Goal: Book appointment/travel/reservation

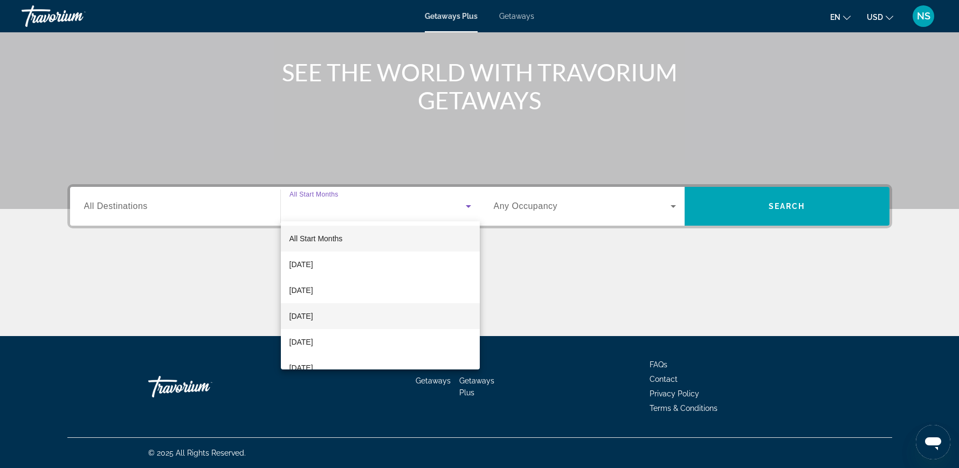
click at [313, 314] on span "[DATE]" at bounding box center [301, 316] width 24 height 13
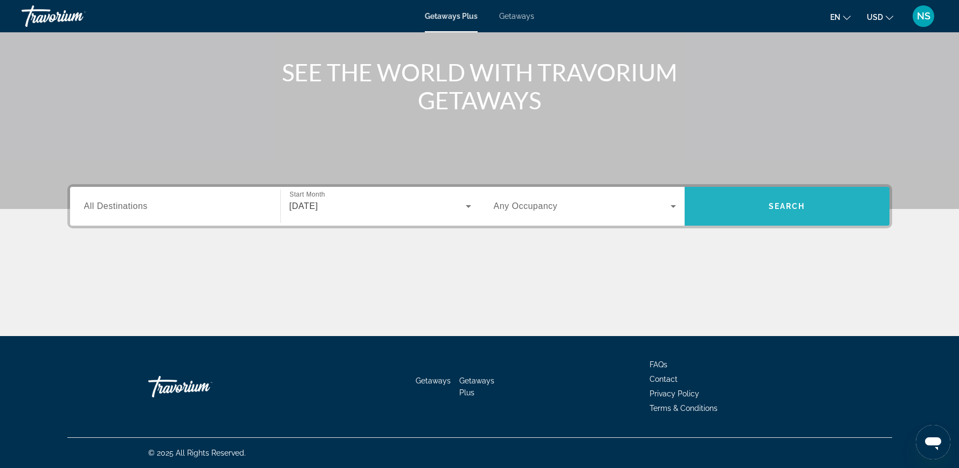
click at [827, 205] on span "Search" at bounding box center [787, 207] width 205 height 26
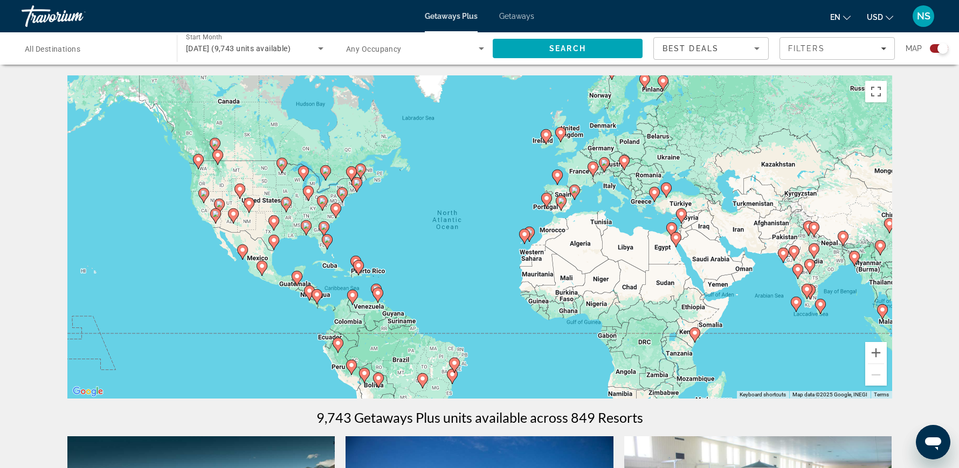
click at [73, 45] on span "All Destinations" at bounding box center [53, 49] width 56 height 9
click at [73, 44] on input "Destination All Destinations" at bounding box center [94, 49] width 138 height 13
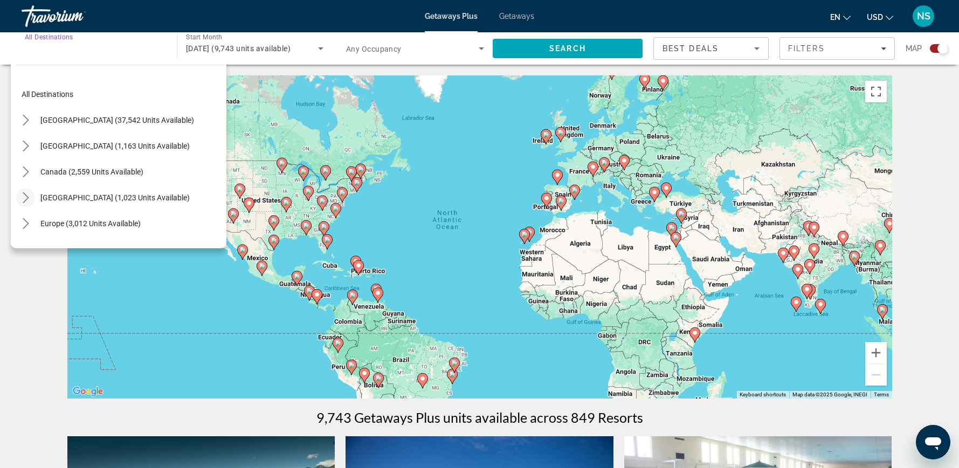
click at [24, 197] on icon "Toggle Caribbean & Atlantic Islands (1,023 units available) submenu" at bounding box center [25, 197] width 11 height 11
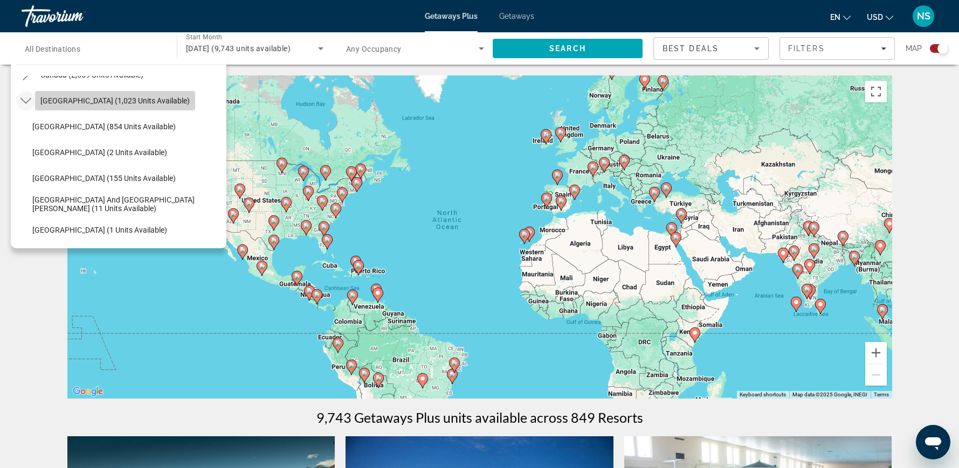
click at [66, 96] on span "[GEOGRAPHIC_DATA] (1,023 units available)" at bounding box center [114, 100] width 149 height 9
type input "**********"
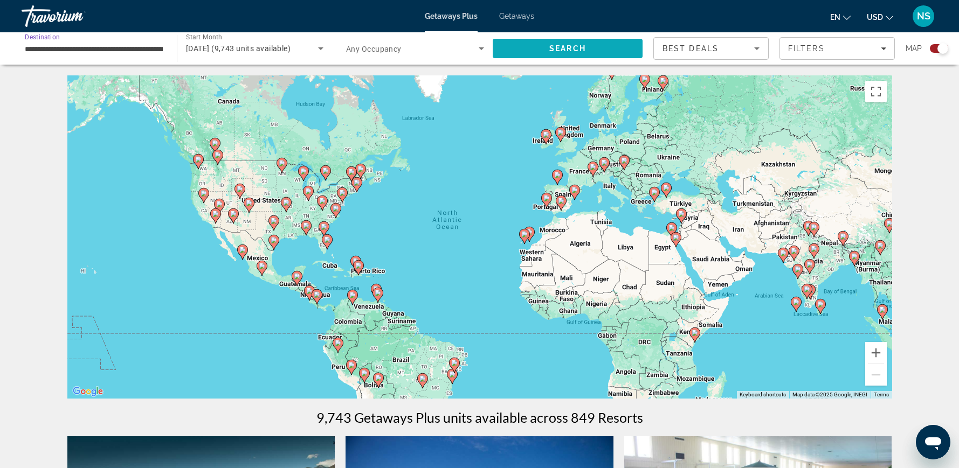
click at [603, 51] on span "Search" at bounding box center [568, 49] width 150 height 26
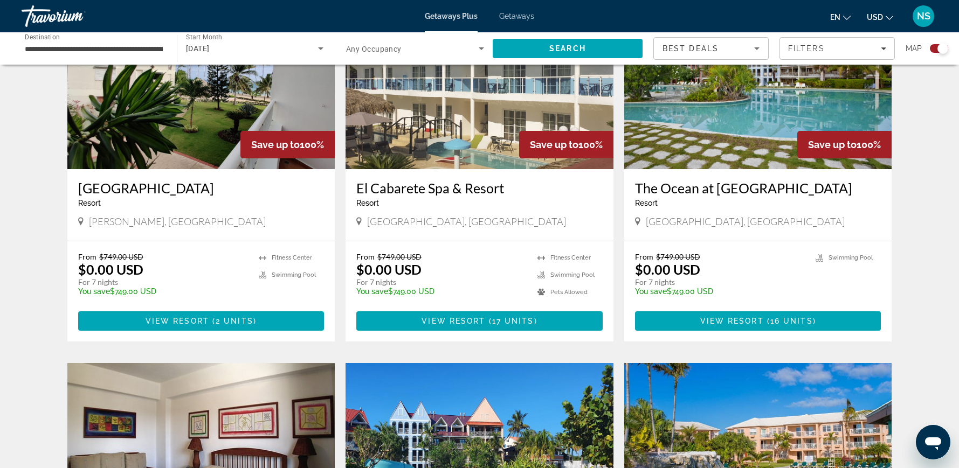
scroll to position [270, 0]
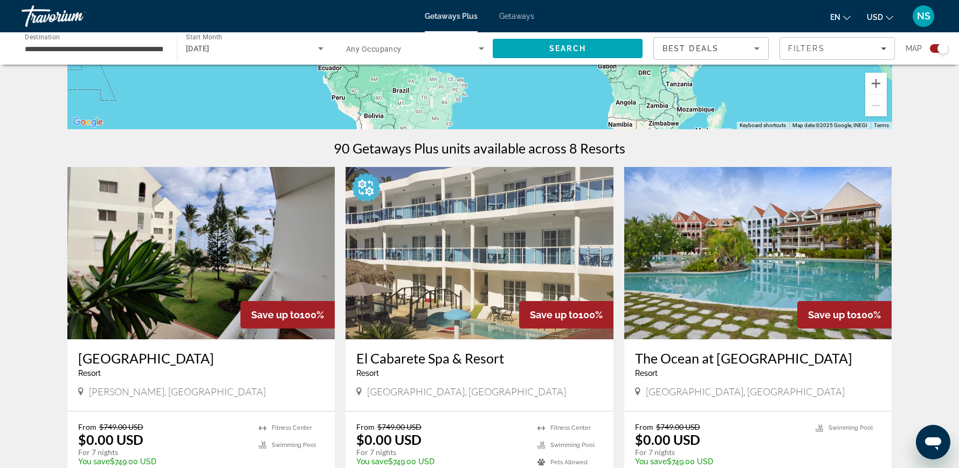
click at [745, 283] on img "Main content" at bounding box center [758, 253] width 268 height 172
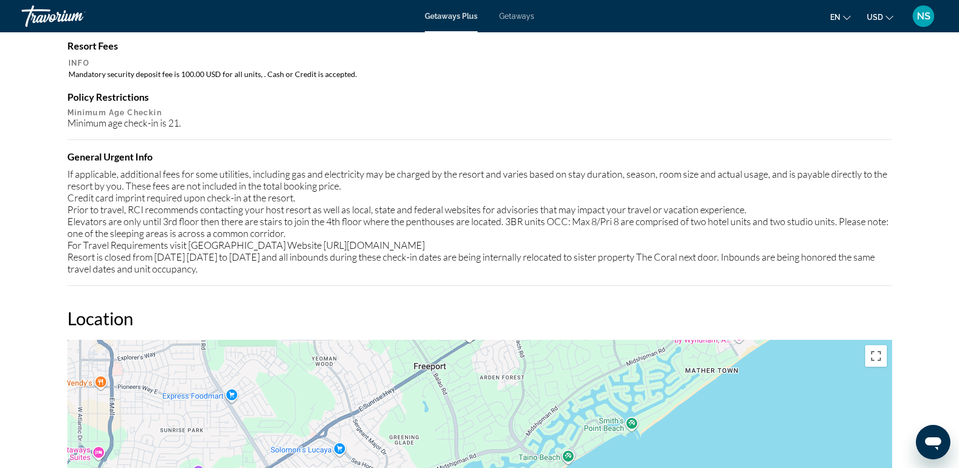
scroll to position [741, 0]
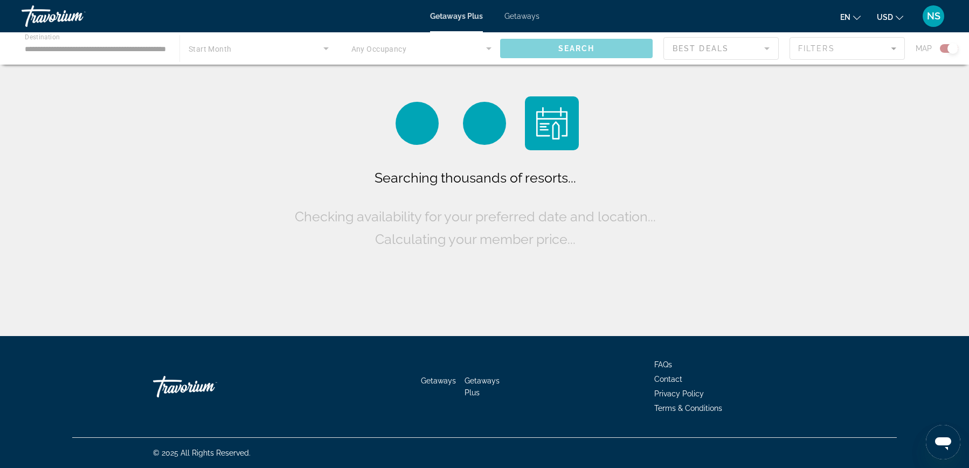
click at [515, 12] on span "Getaways" at bounding box center [522, 16] width 35 height 9
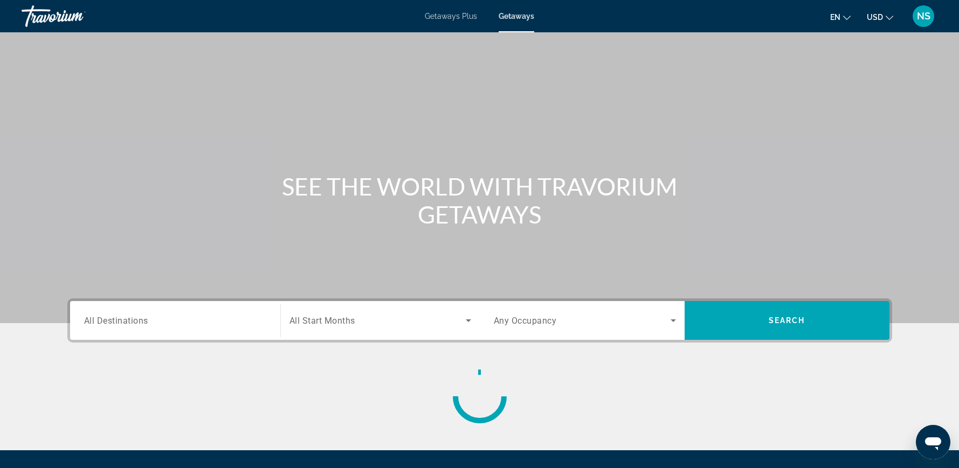
click at [126, 320] on span "All Destinations" at bounding box center [116, 320] width 64 height 10
click at [126, 320] on input "Destination All Destinations" at bounding box center [175, 321] width 182 height 13
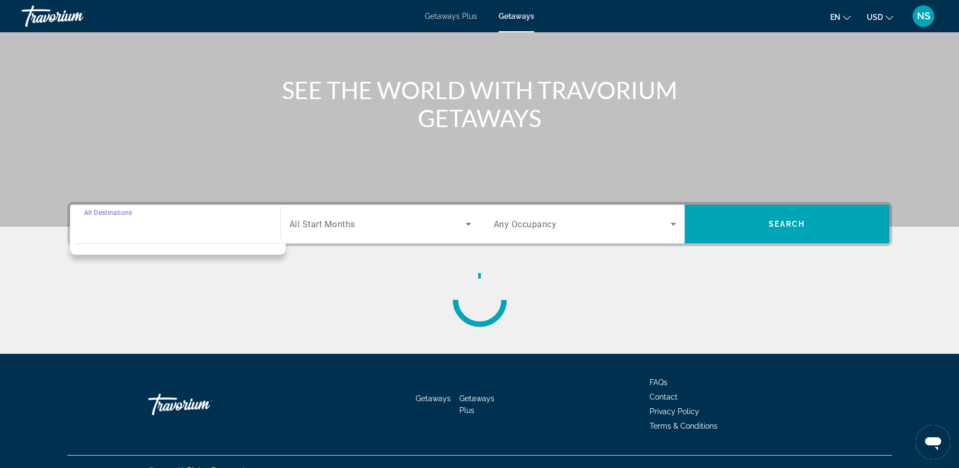
scroll to position [114, 0]
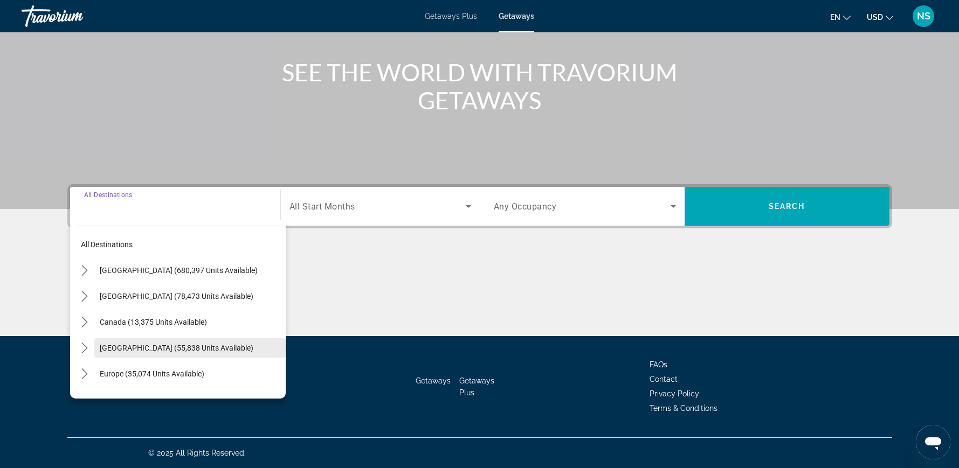
click at [135, 344] on span "[GEOGRAPHIC_DATA] (55,838 units available)" at bounding box center [177, 348] width 154 height 9
type input "**********"
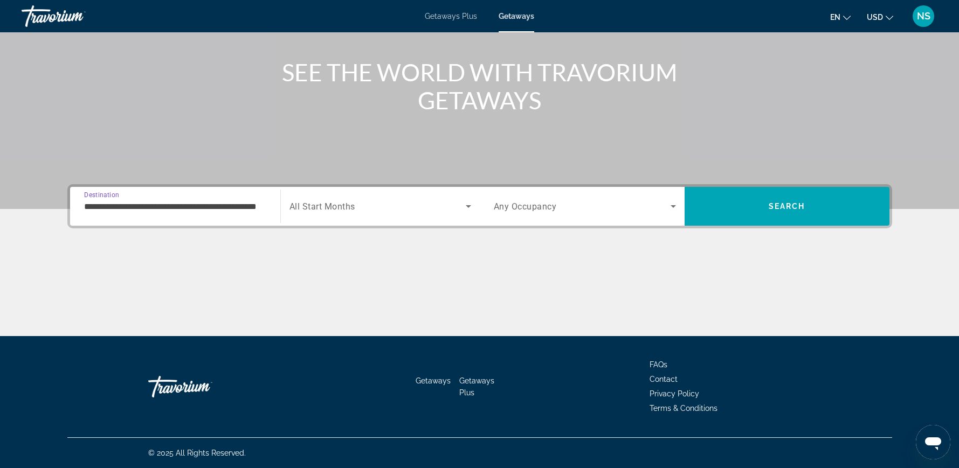
click at [339, 212] on span "Search widget" at bounding box center [377, 206] width 176 height 13
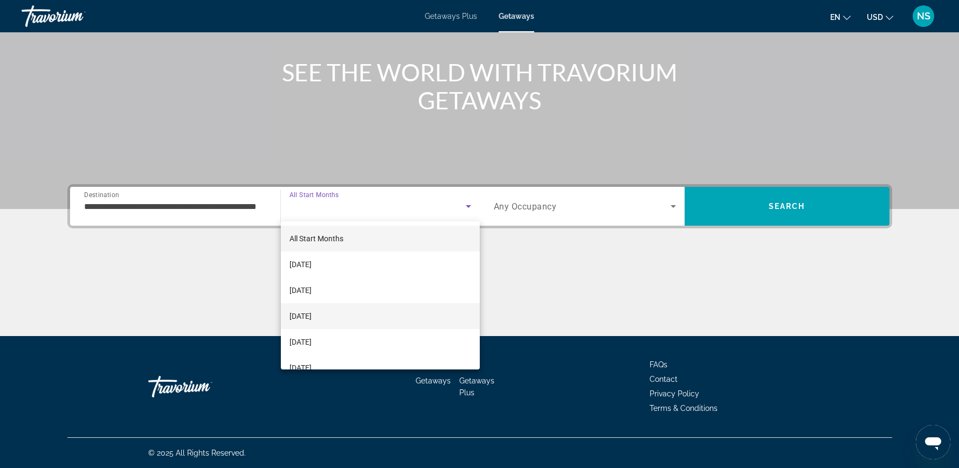
click at [312, 319] on span "[DATE]" at bounding box center [300, 316] width 22 height 13
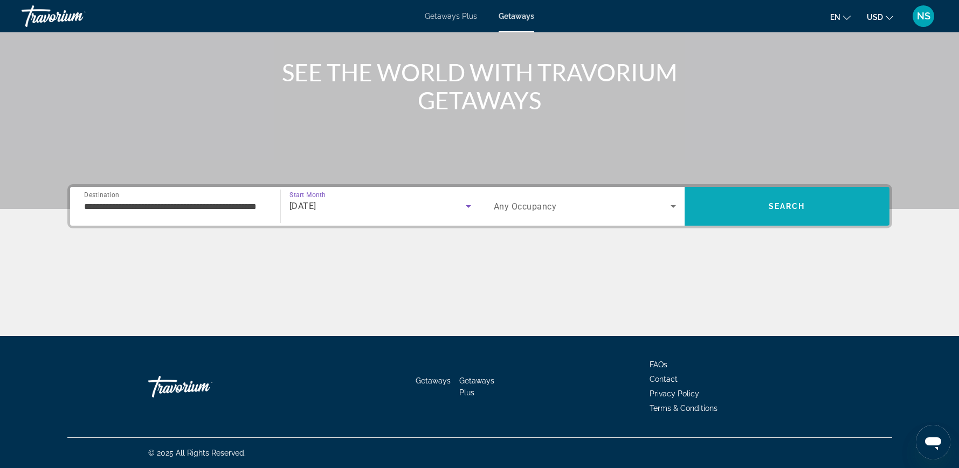
click at [800, 207] on span "Search" at bounding box center [787, 206] width 37 height 9
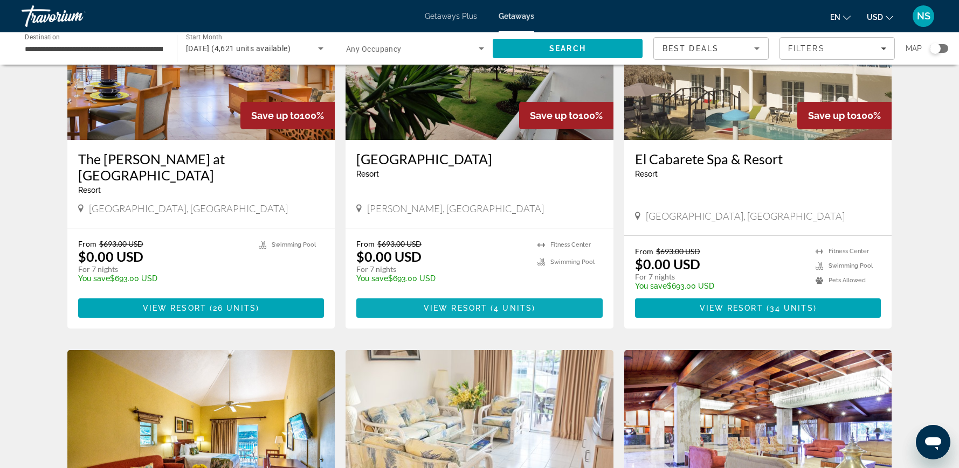
scroll to position [404, 0]
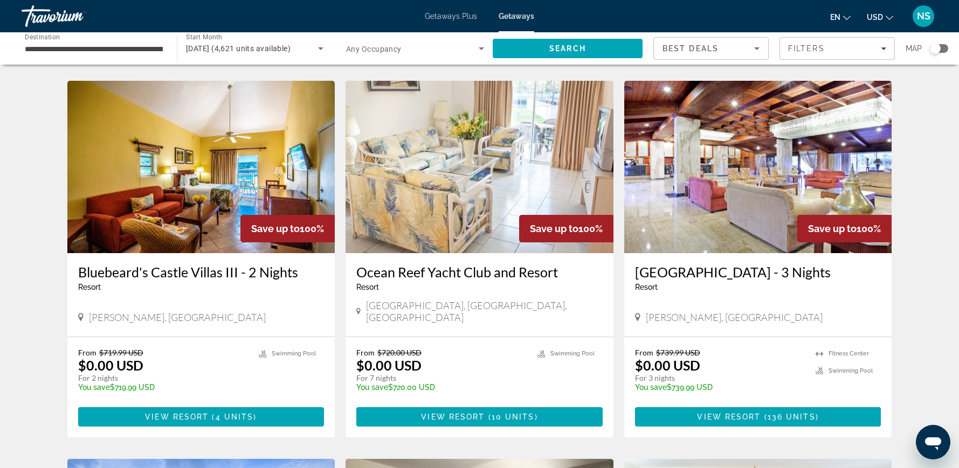
click at [218, 174] on img "Main content" at bounding box center [201, 167] width 268 height 172
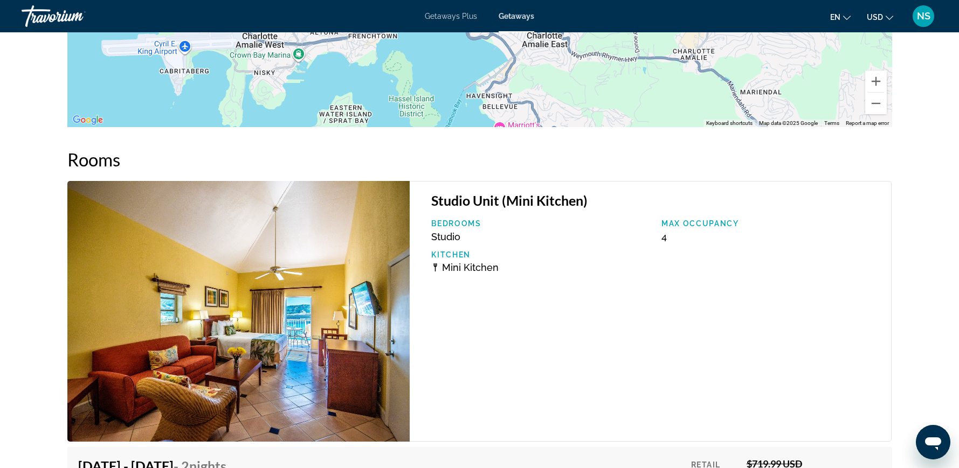
scroll to position [1819, 0]
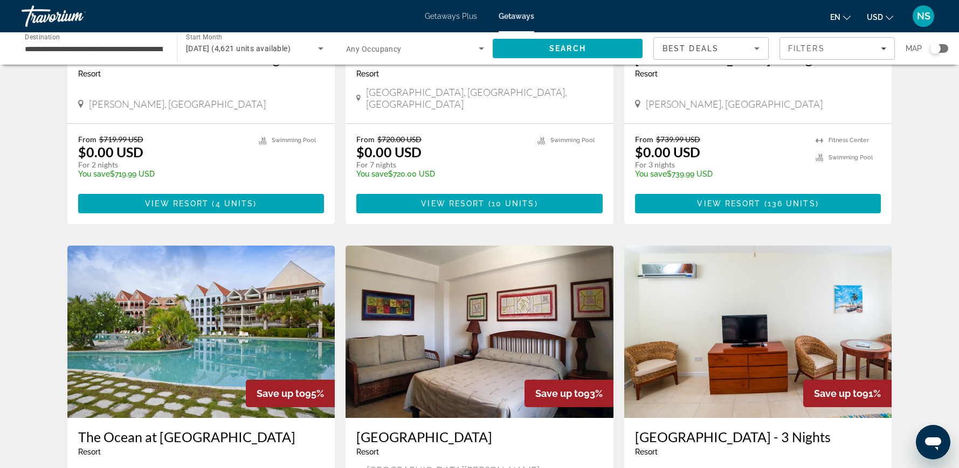
scroll to position [741, 0]
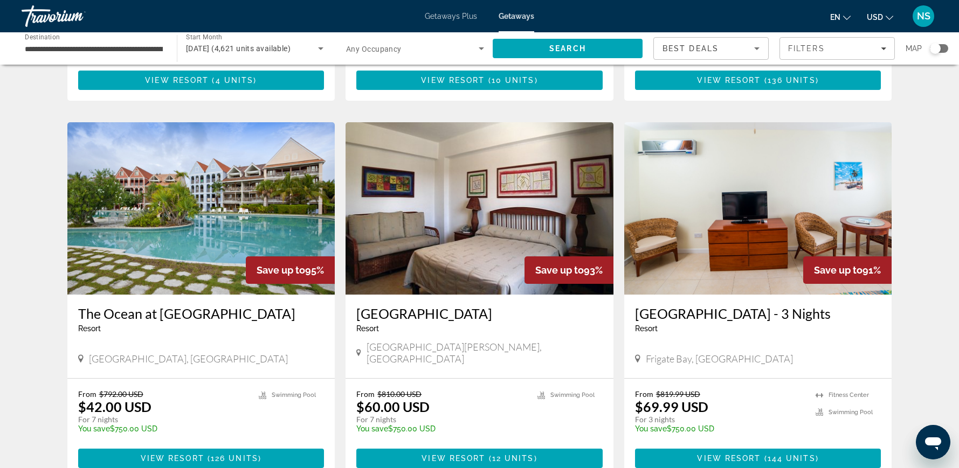
click at [171, 212] on img "Main content" at bounding box center [201, 208] width 268 height 172
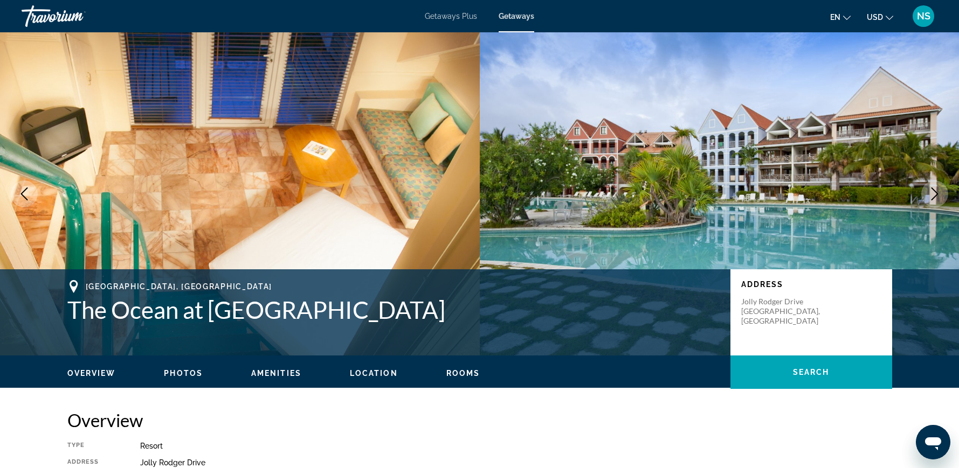
click at [939, 194] on icon "Next image" at bounding box center [934, 194] width 13 height 13
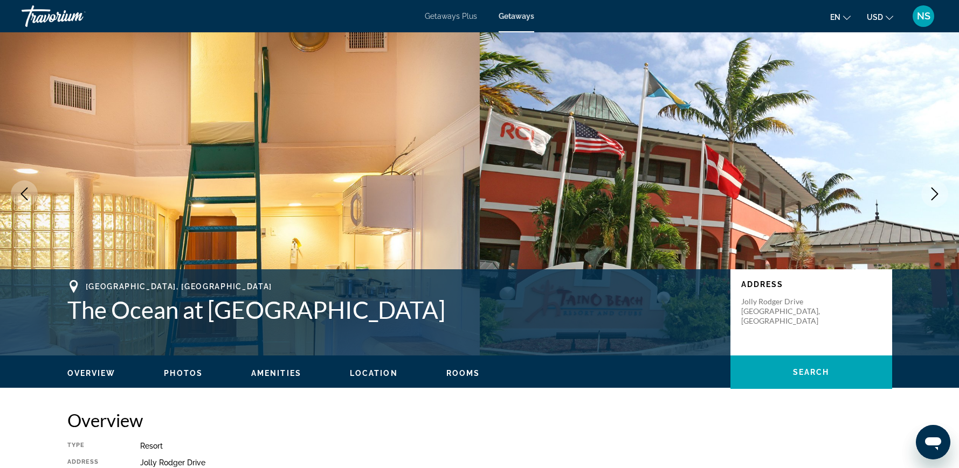
click at [939, 194] on icon "Next image" at bounding box center [934, 194] width 13 height 13
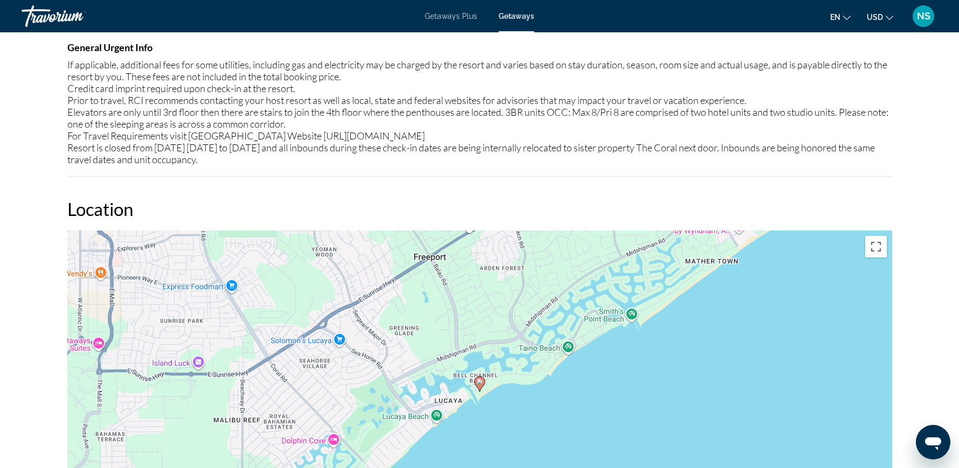
scroll to position [1348, 0]
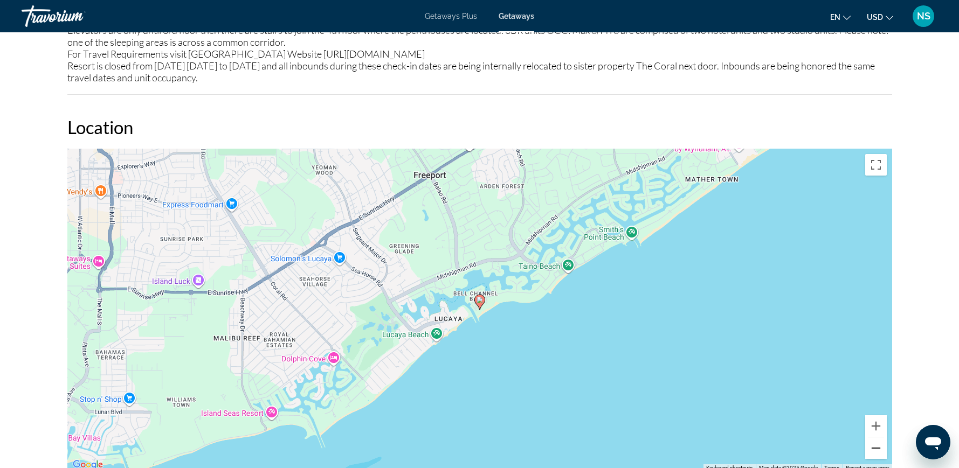
click at [868, 452] on button "Zoom out" at bounding box center [876, 449] width 22 height 22
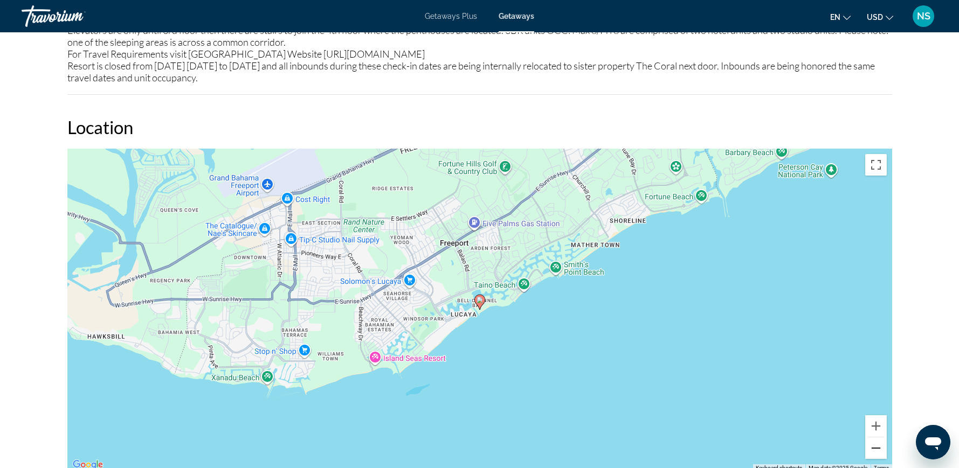
click at [875, 447] on button "Zoom out" at bounding box center [876, 449] width 22 height 22
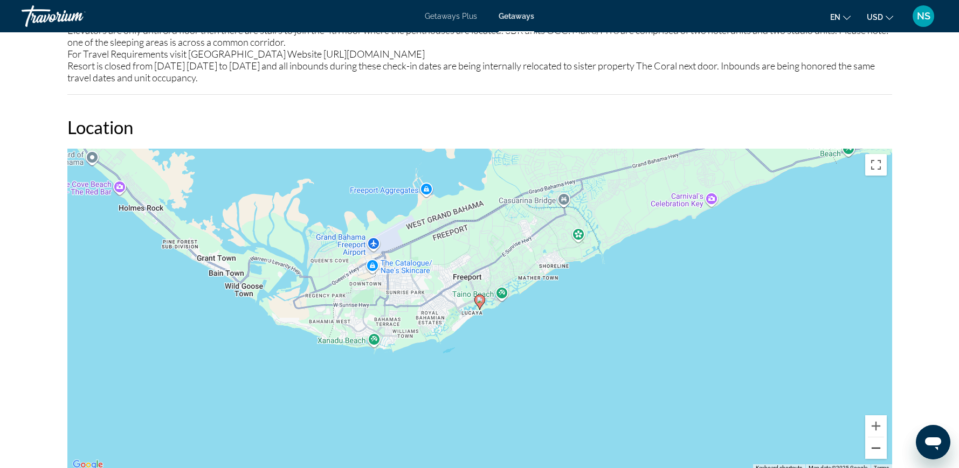
click at [875, 447] on button "Zoom out" at bounding box center [876, 449] width 22 height 22
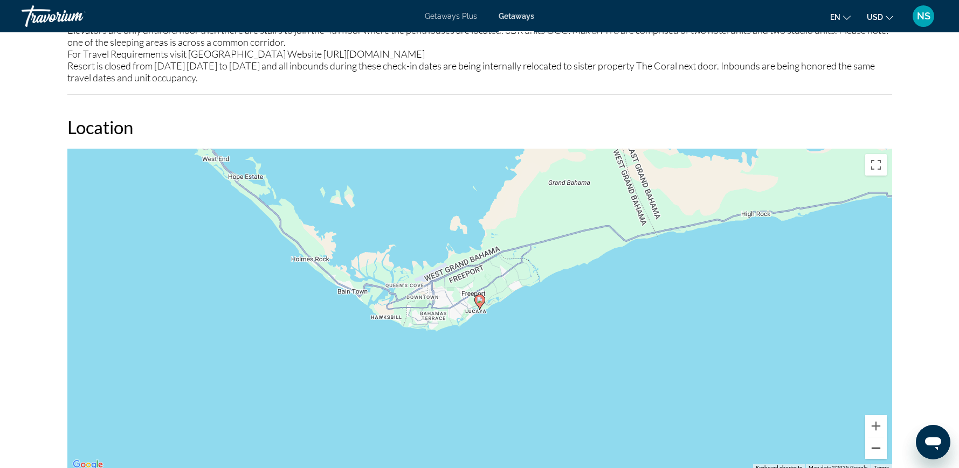
click at [875, 447] on button "Zoom out" at bounding box center [876, 449] width 22 height 22
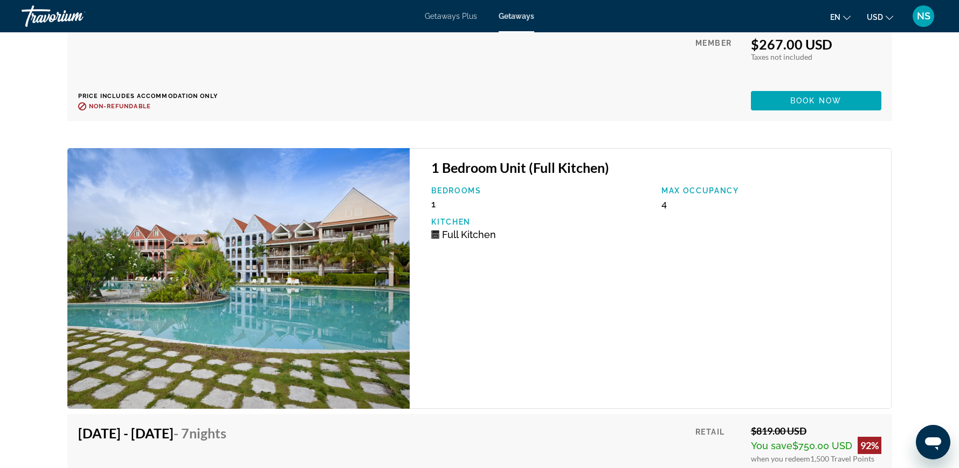
scroll to position [3732, 0]
